Goal: Task Accomplishment & Management: Manage account settings

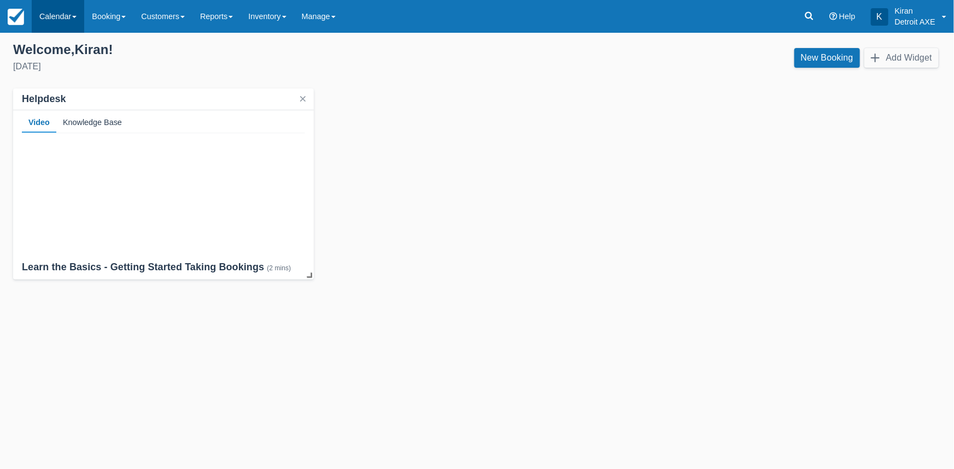
click at [69, 20] on link "Calendar" at bounding box center [58, 16] width 52 height 33
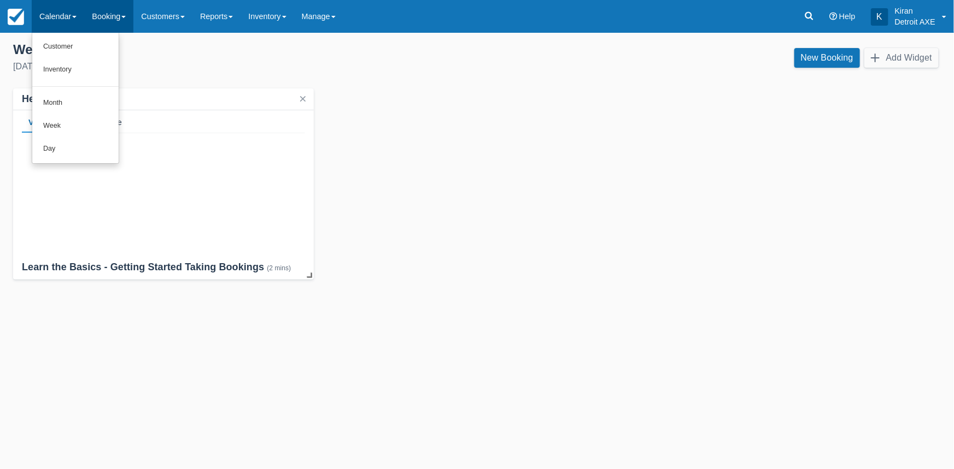
click at [96, 19] on link "Booking" at bounding box center [108, 16] width 49 height 33
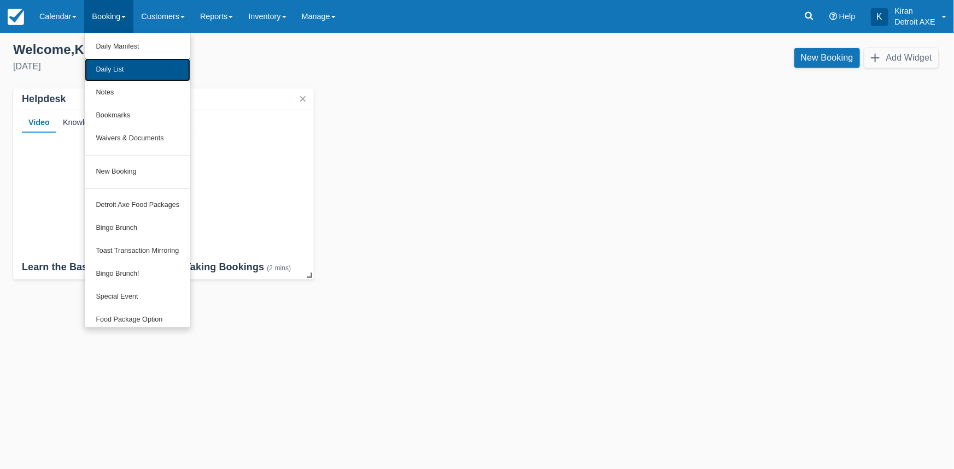
click at [125, 74] on link "Daily List" at bounding box center [137, 69] width 105 height 23
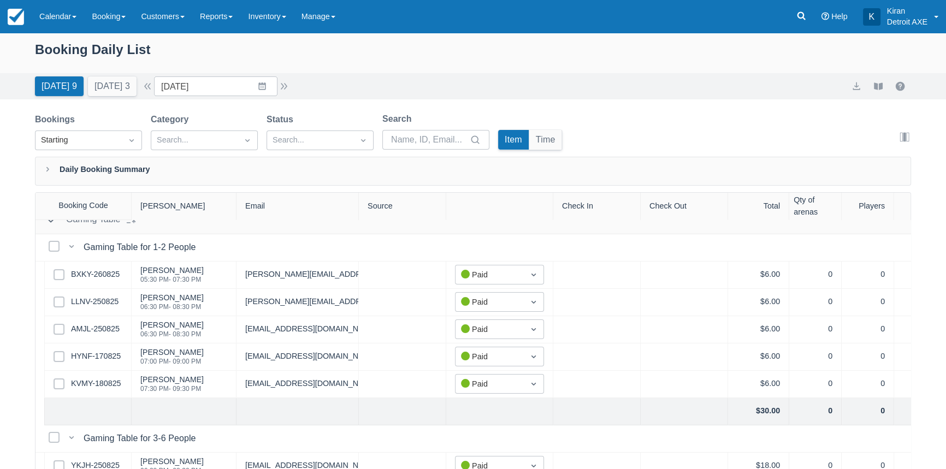
scroll to position [187, 0]
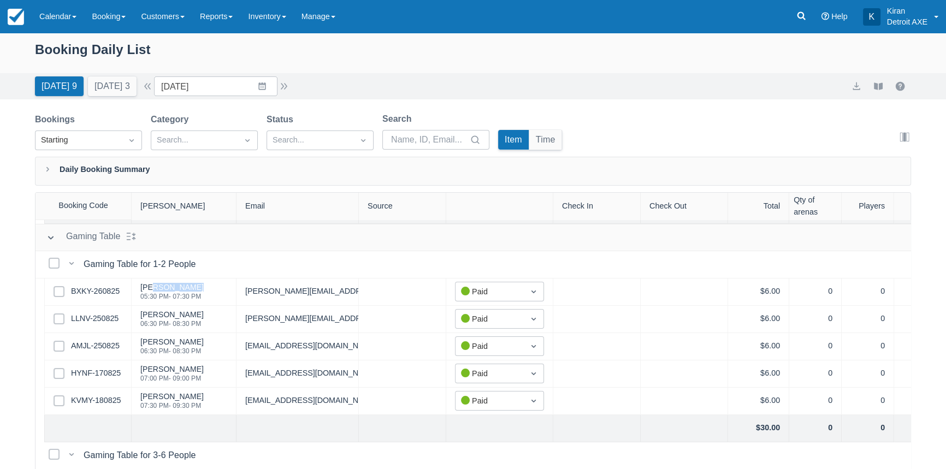
drag, startPoint x: 193, startPoint y: 285, endPoint x: 152, endPoint y: 286, distance: 41.0
click at [152, 286] on div "Mike trobaugh" at bounding box center [171, 288] width 63 height 8
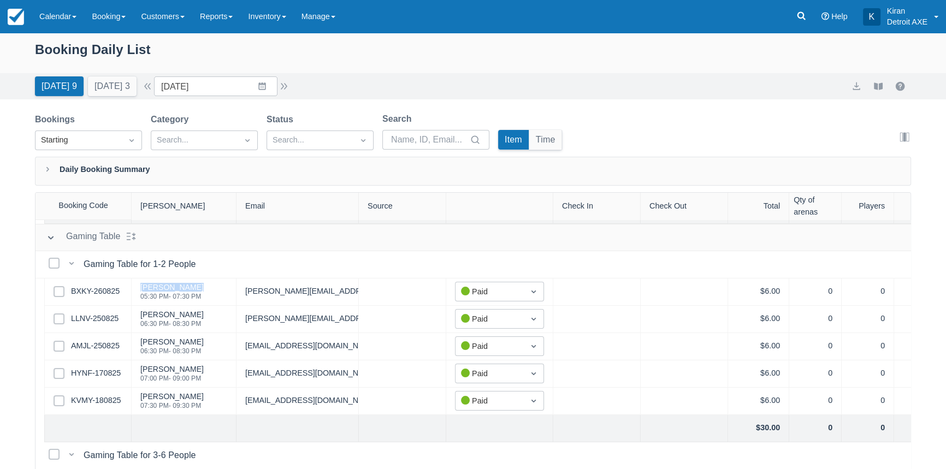
drag, startPoint x: 140, startPoint y: 287, endPoint x: 202, endPoint y: 287, distance: 61.7
click at [202, 287] on div "Mike trobaugh" at bounding box center [171, 288] width 63 height 8
copy div "Mike trobaugh"
click at [183, 317] on div "Benjamin Turpin" at bounding box center [171, 315] width 63 height 8
click at [147, 313] on div "Benjamin Turpin" at bounding box center [171, 315] width 63 height 8
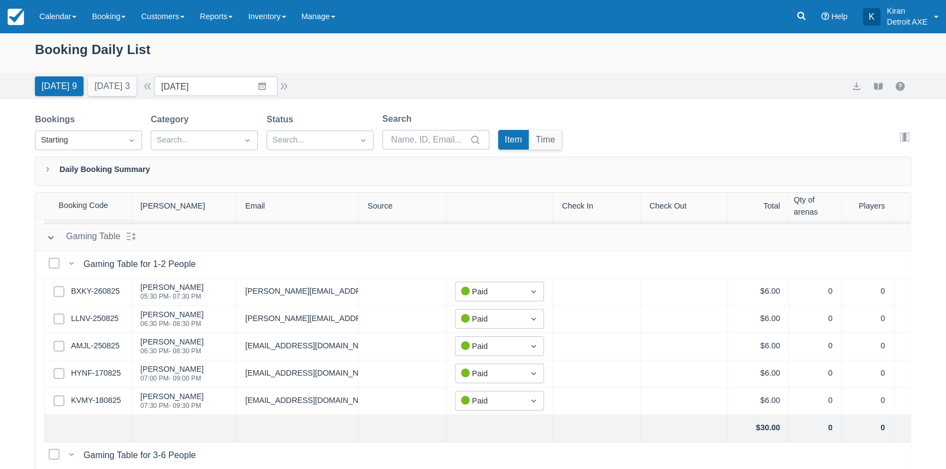
click at [147, 313] on div "Benjamin Turpin" at bounding box center [171, 315] width 63 height 8
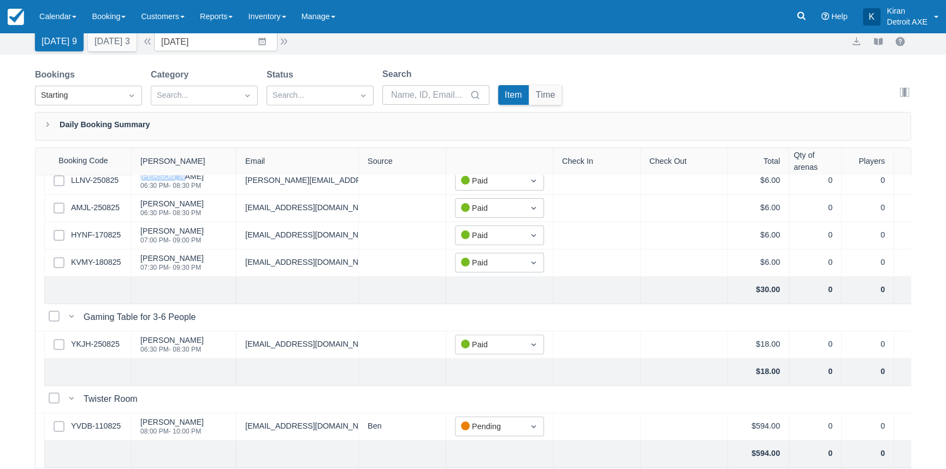
scroll to position [304, 0]
